Goal: Task Accomplishment & Management: Manage account settings

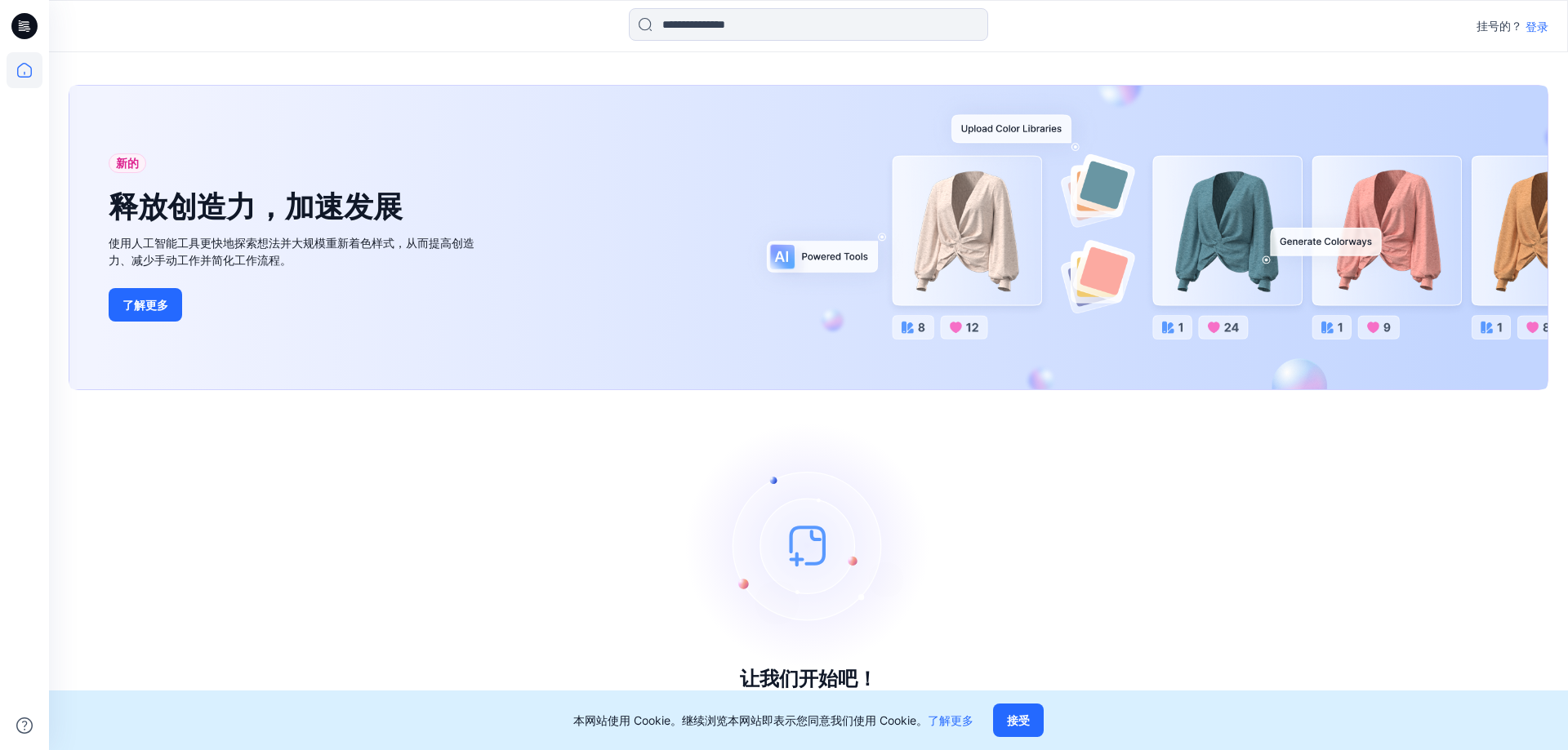
click at [1535, 26] on font "登录" at bounding box center [1537, 26] width 23 height 14
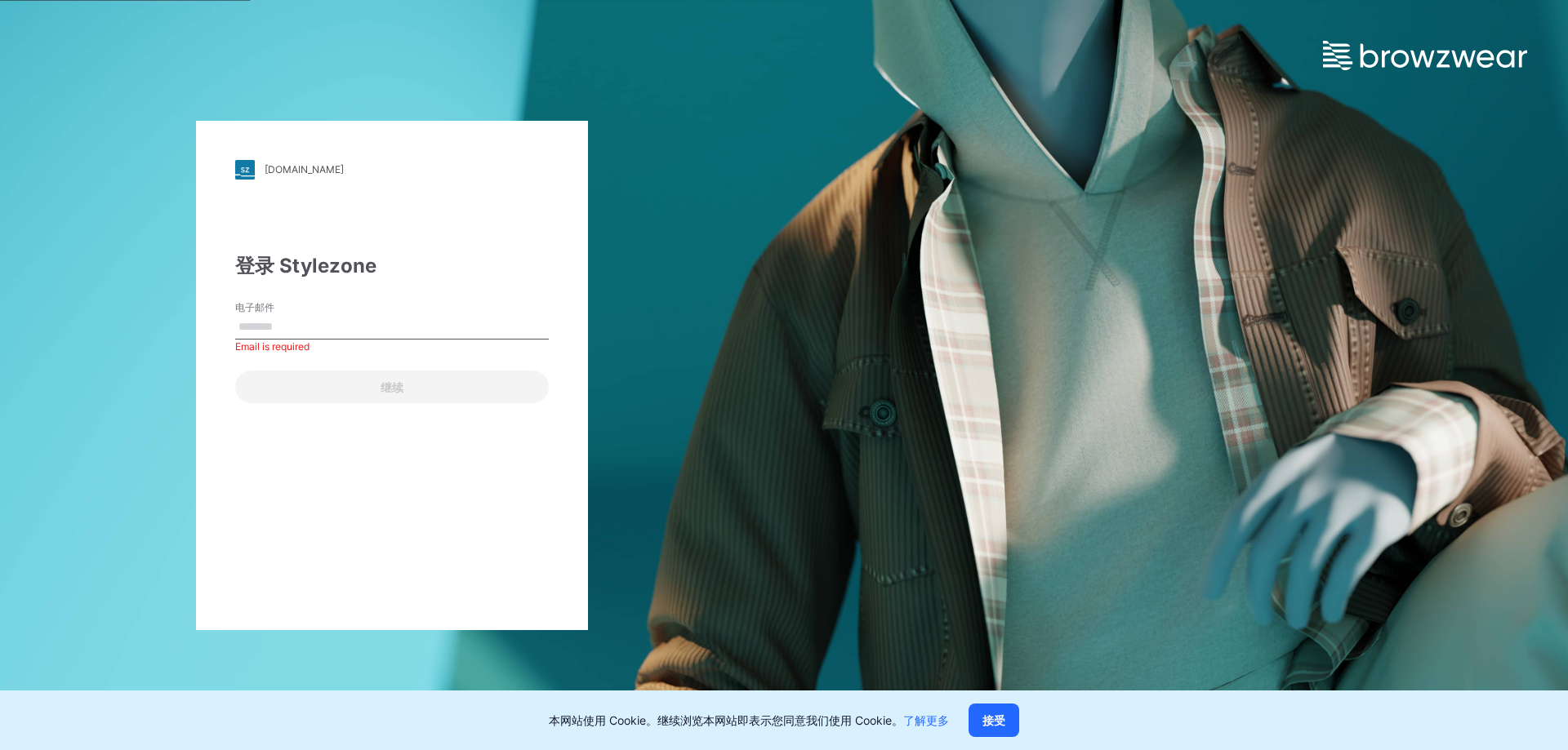
click at [307, 313] on label "电子邮件" at bounding box center [291, 308] width 114 height 15
click at [307, 315] on input "电子邮件" at bounding box center [392, 327] width 314 height 25
click at [299, 327] on input "电子邮件" at bounding box center [392, 327] width 314 height 25
type input "**********"
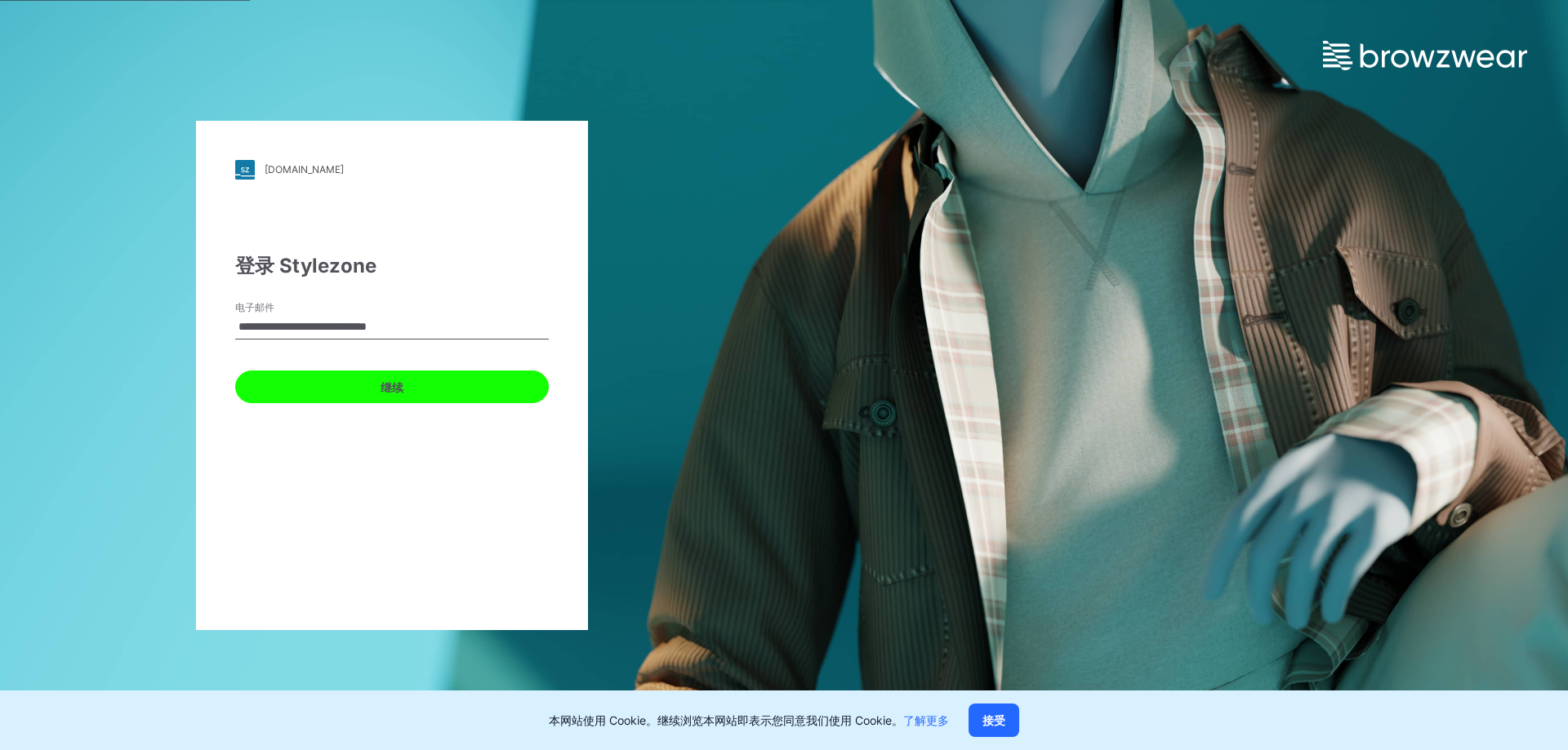
click at [346, 372] on button "继续" at bounding box center [392, 387] width 314 height 33
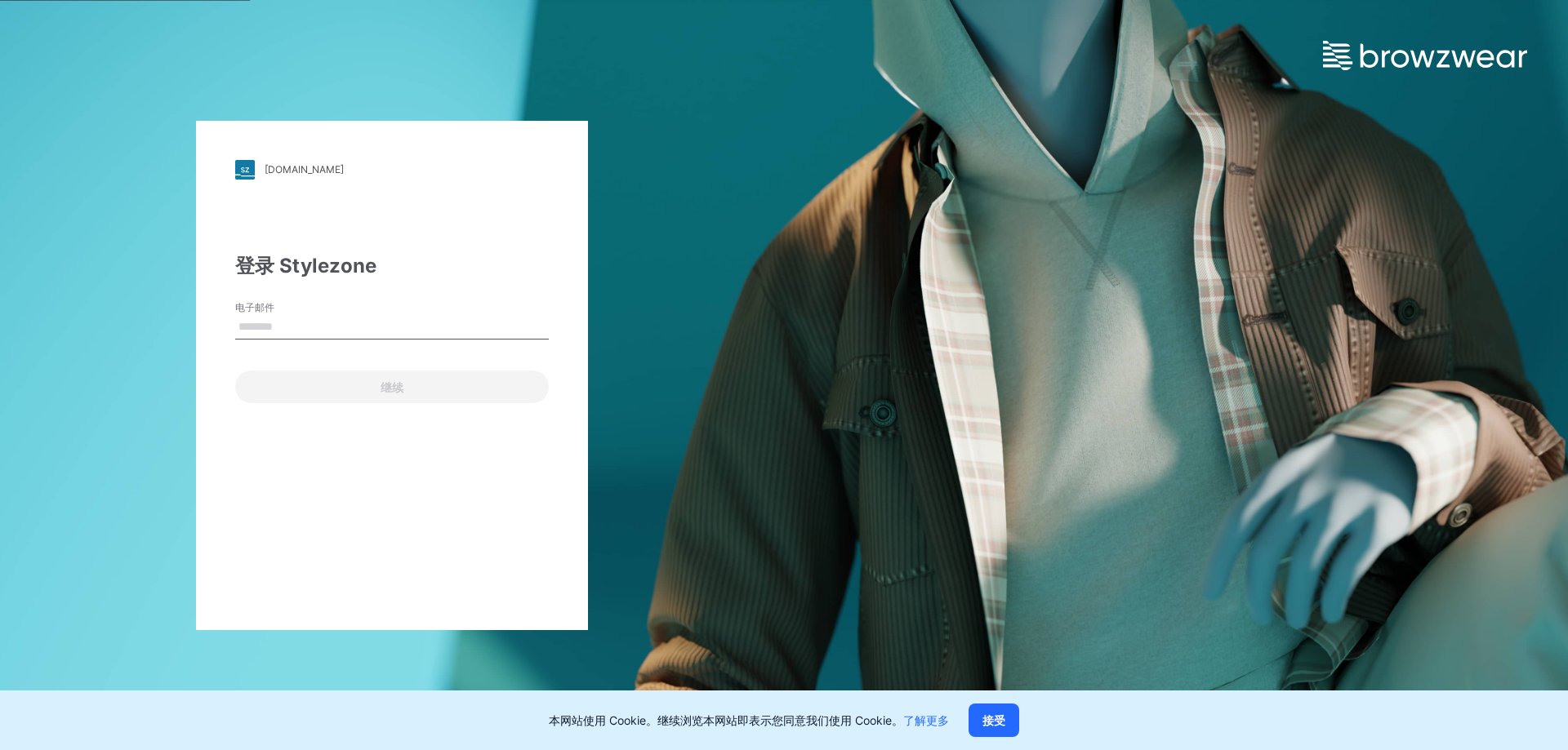
click at [286, 332] on input "电子邮件" at bounding box center [392, 327] width 314 height 25
type input "**********"
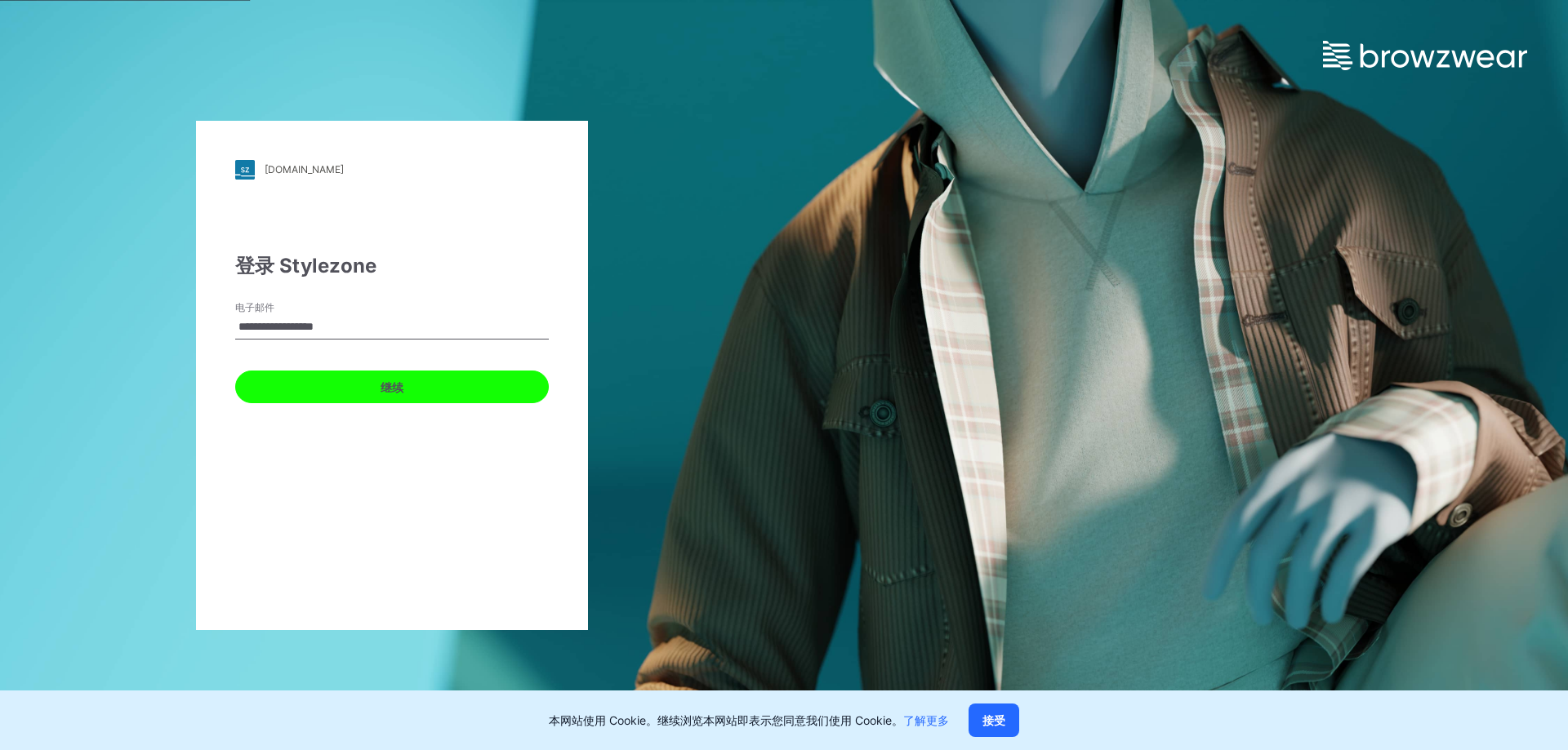
drag, startPoint x: 375, startPoint y: 391, endPoint x: 375, endPoint y: 380, distance: 11.0
click at [375, 391] on button "继续" at bounding box center [392, 387] width 314 height 33
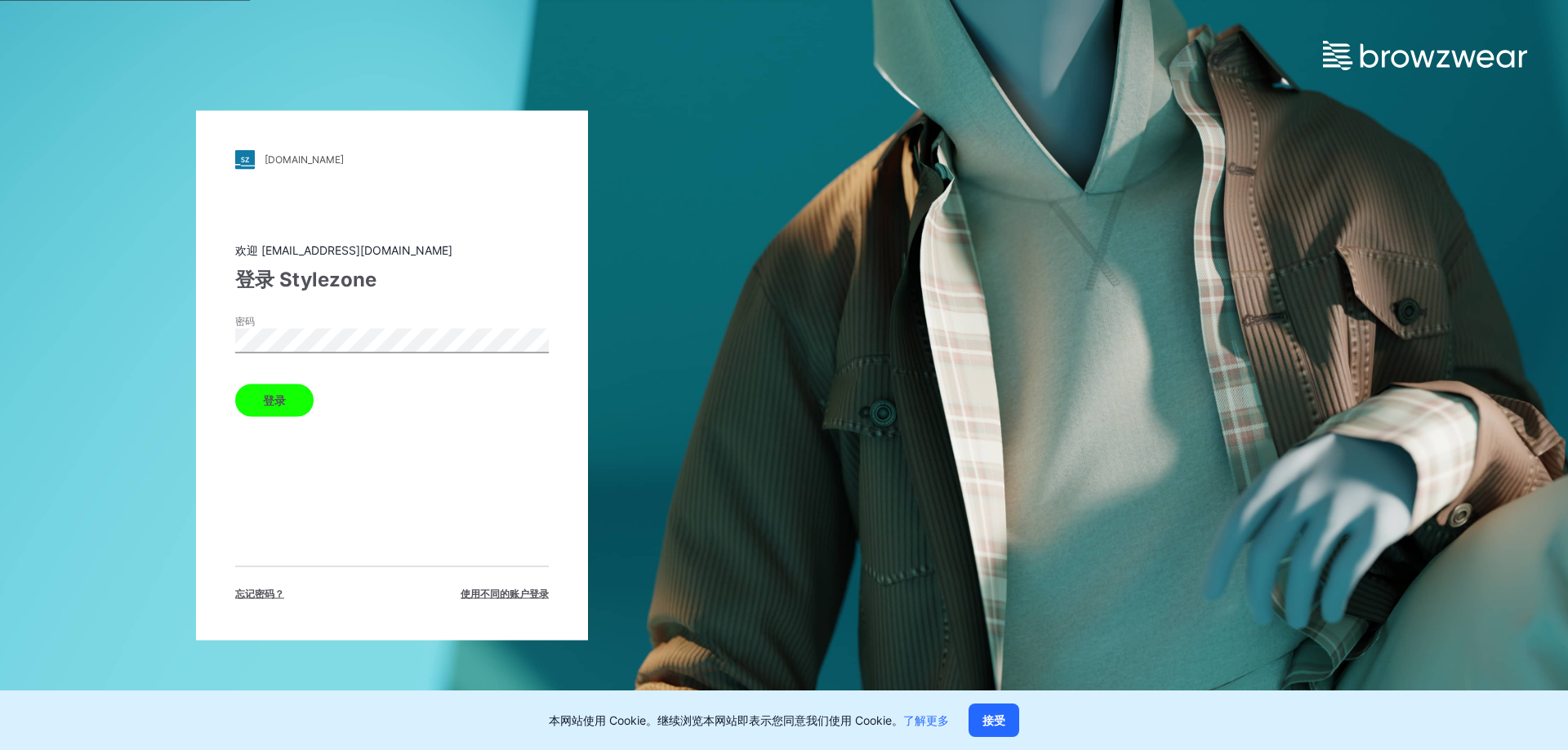
click at [295, 405] on button "登录" at bounding box center [273, 400] width 78 height 33
